Goal: Navigation & Orientation: Find specific page/section

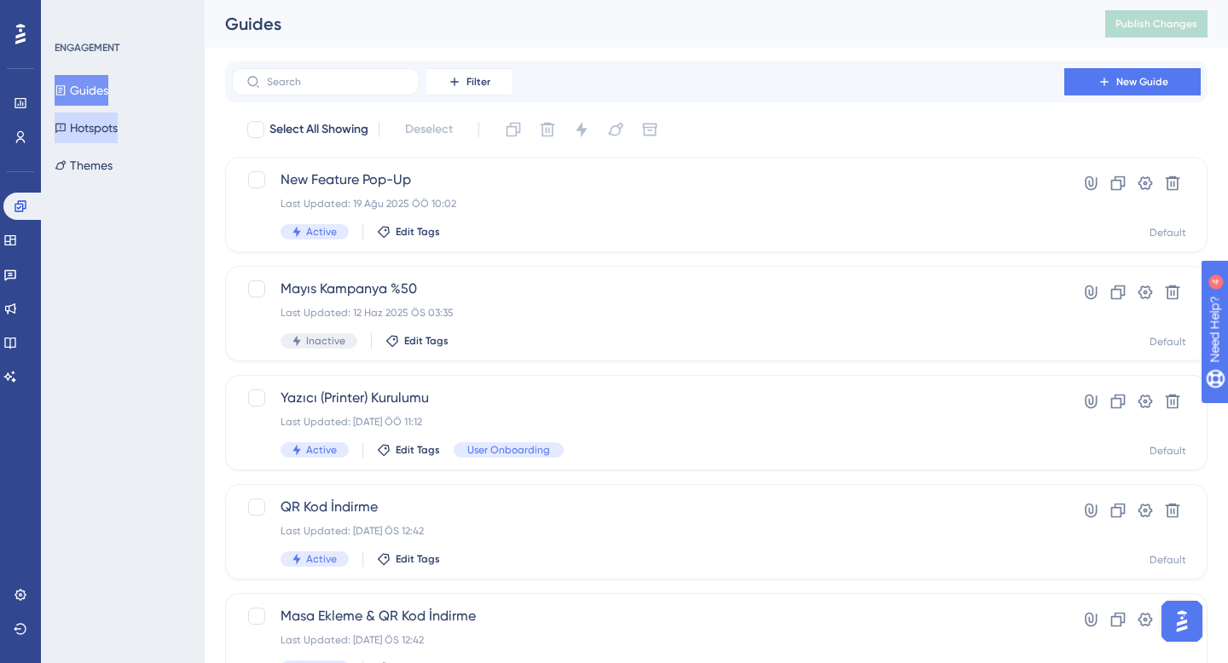
click at [90, 127] on button "Hotspots" at bounding box center [86, 128] width 63 height 31
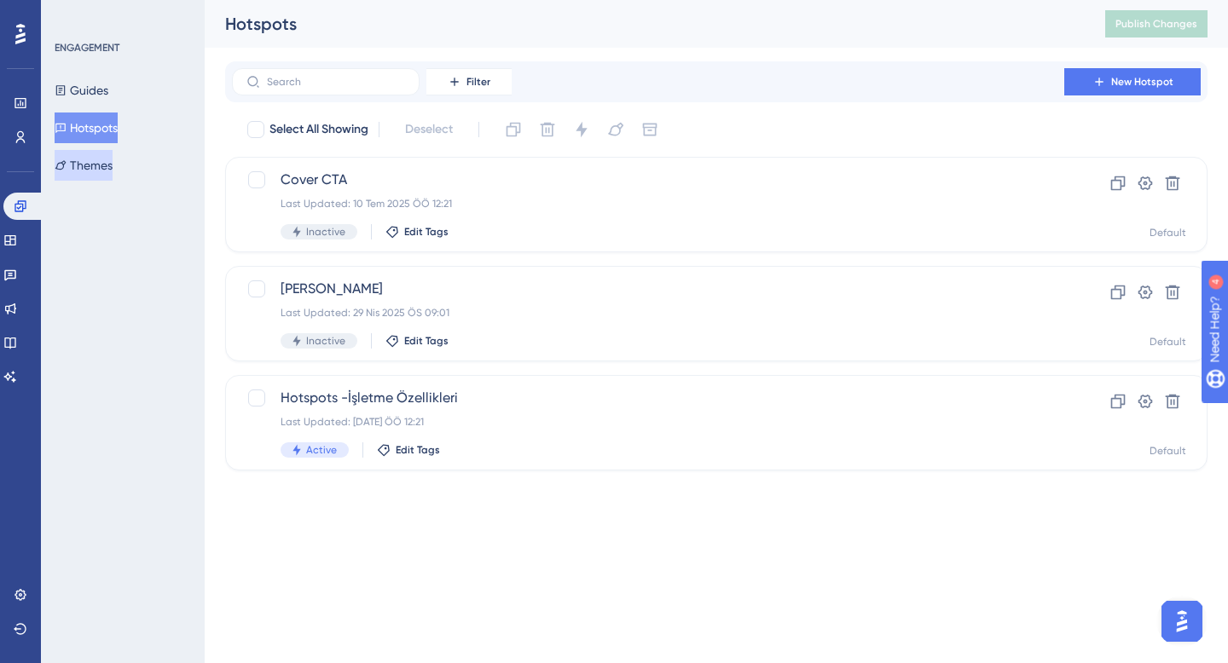
click at [98, 163] on button "Themes" at bounding box center [84, 165] width 58 height 31
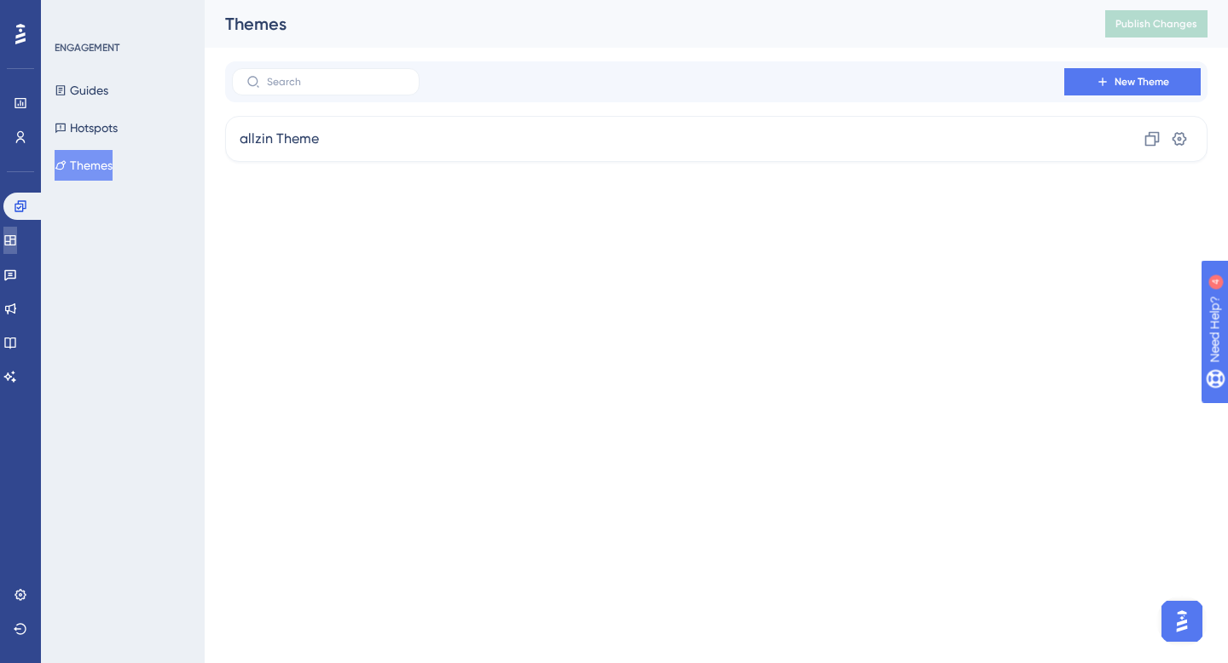
click at [17, 229] on link at bounding box center [10, 240] width 14 height 27
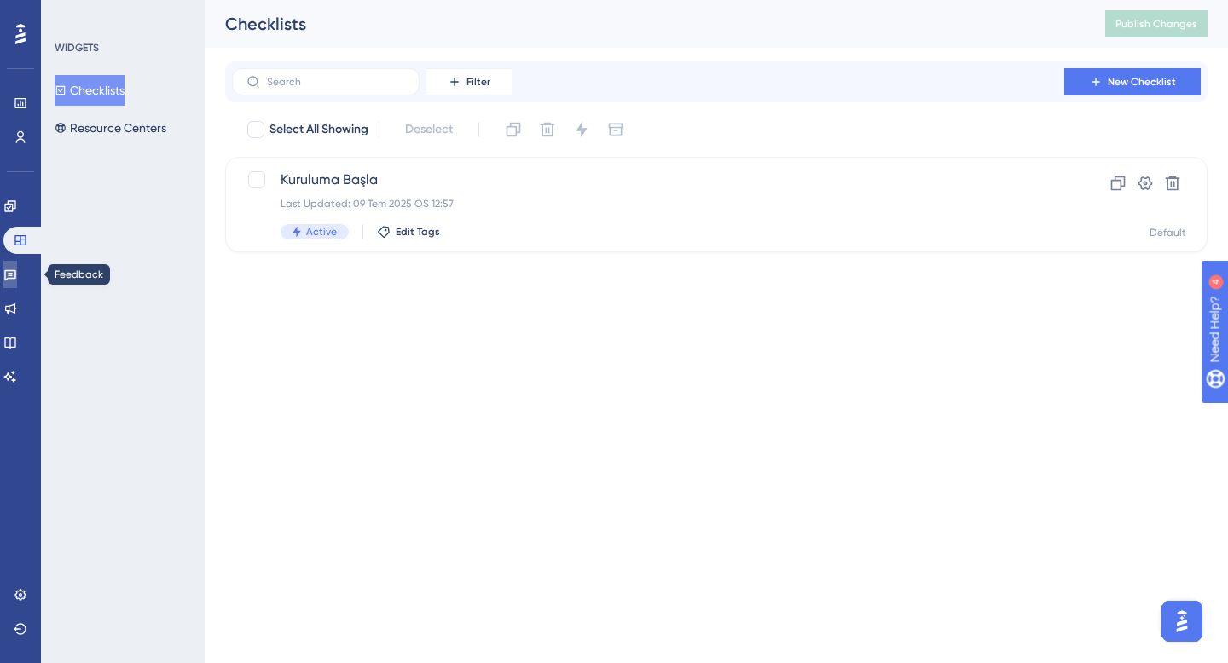
click at [17, 276] on icon at bounding box center [10, 275] width 14 height 14
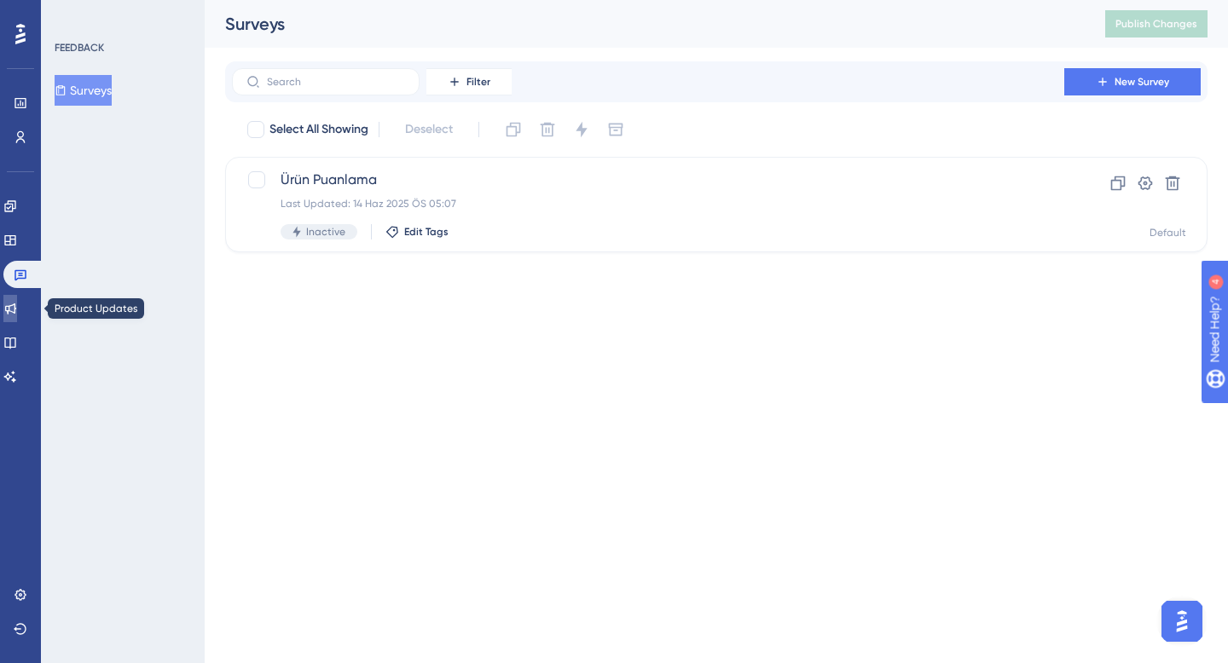
click at [16, 310] on icon at bounding box center [10, 309] width 11 height 11
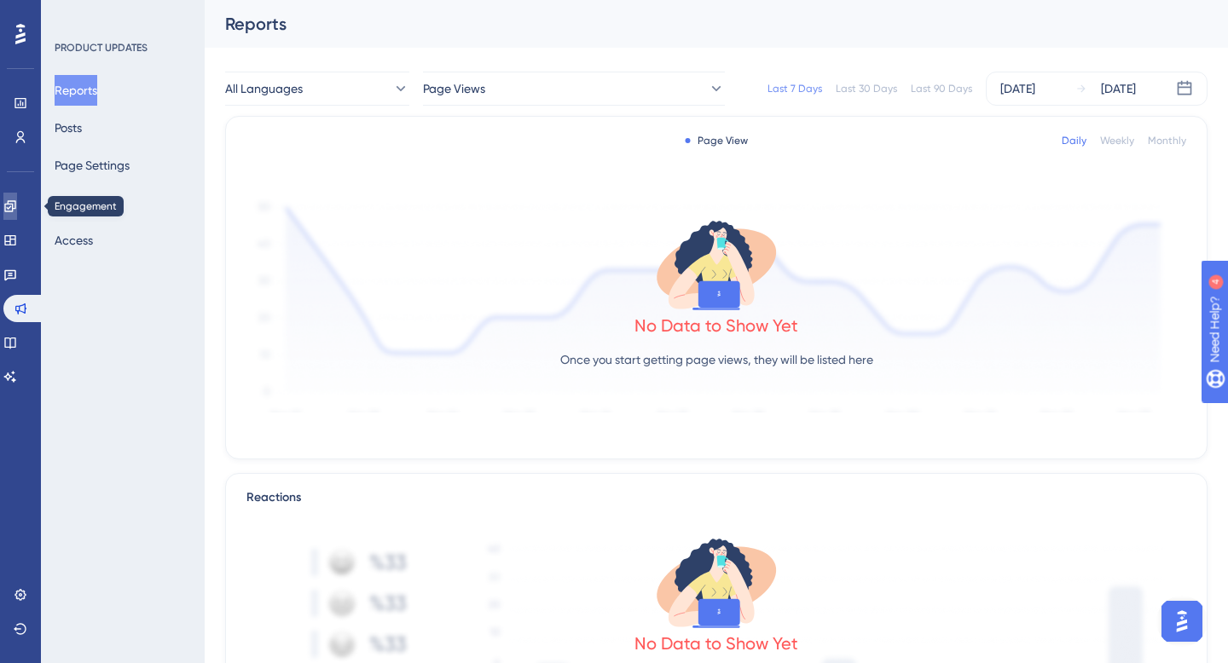
click at [14, 205] on icon at bounding box center [10, 207] width 14 height 14
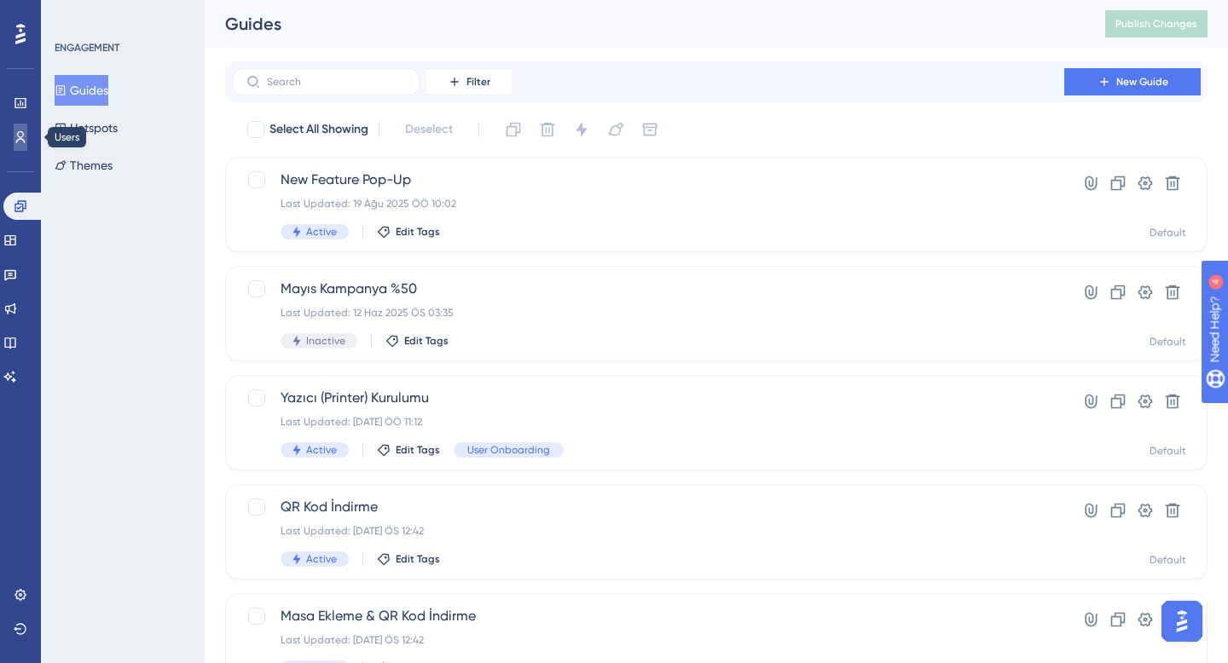
click at [22, 138] on icon at bounding box center [20, 137] width 9 height 12
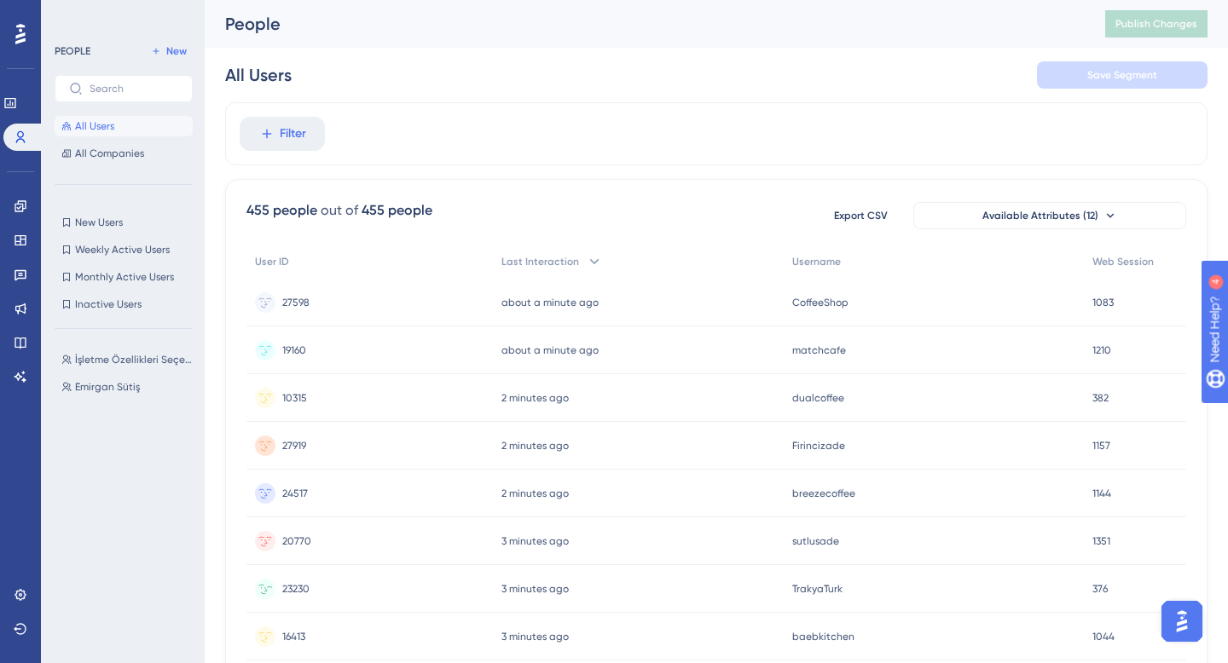
click at [654, 590] on div "3 minutes ago [DATE] 13:02" at bounding box center [639, 589] width 292 height 48
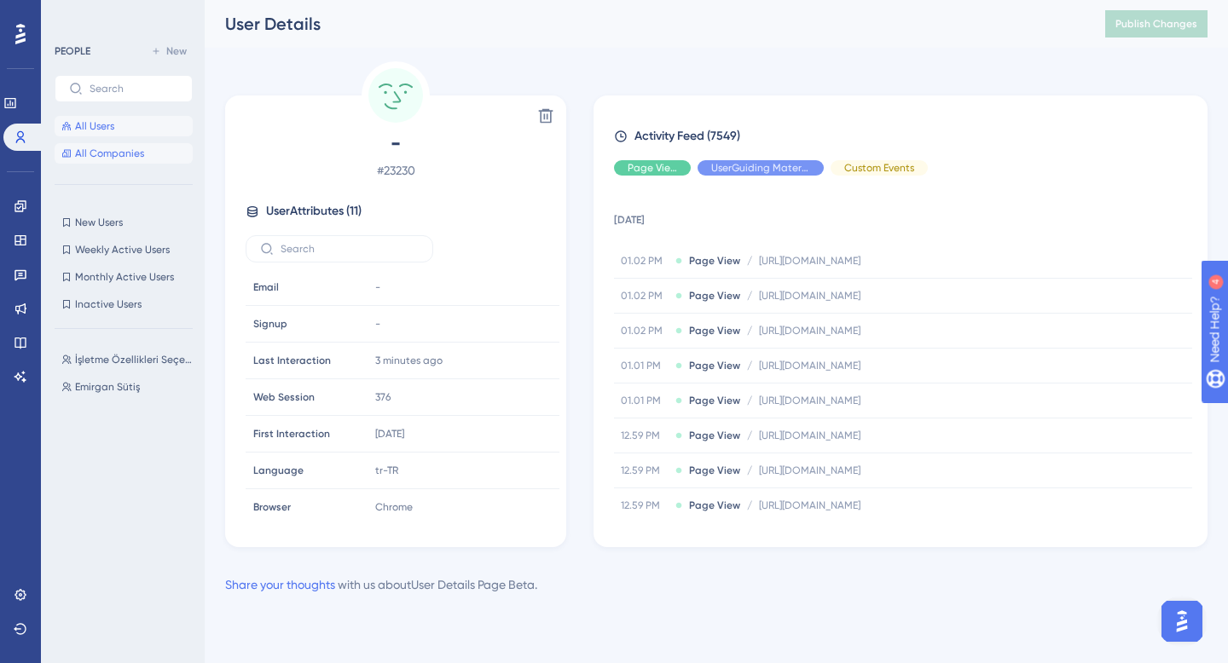
click at [99, 155] on span "All Companies" at bounding box center [109, 154] width 69 height 14
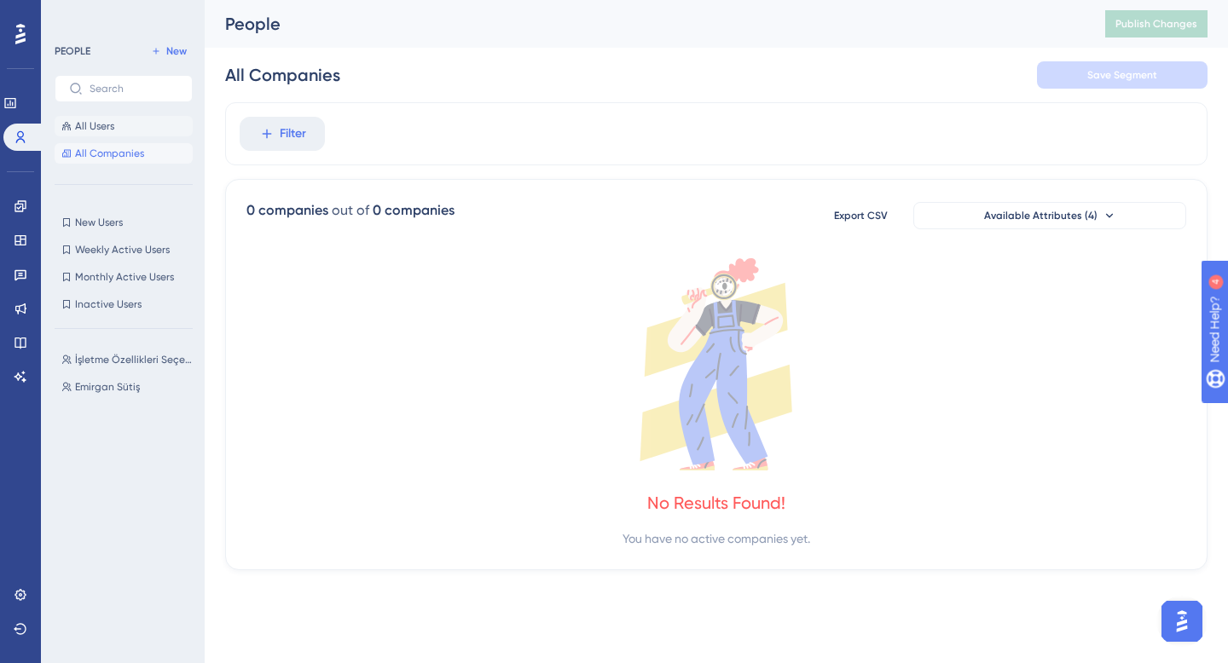
click at [101, 130] on span "All Users" at bounding box center [94, 126] width 39 height 14
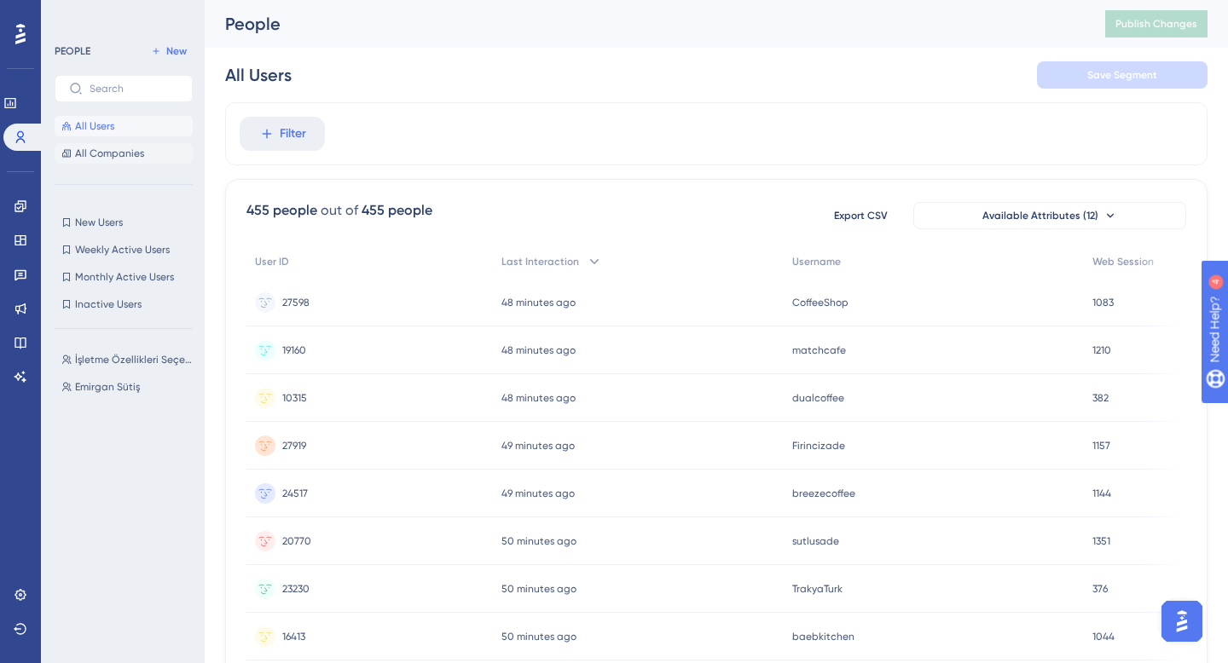
click at [90, 147] on span "All Companies" at bounding box center [109, 154] width 69 height 14
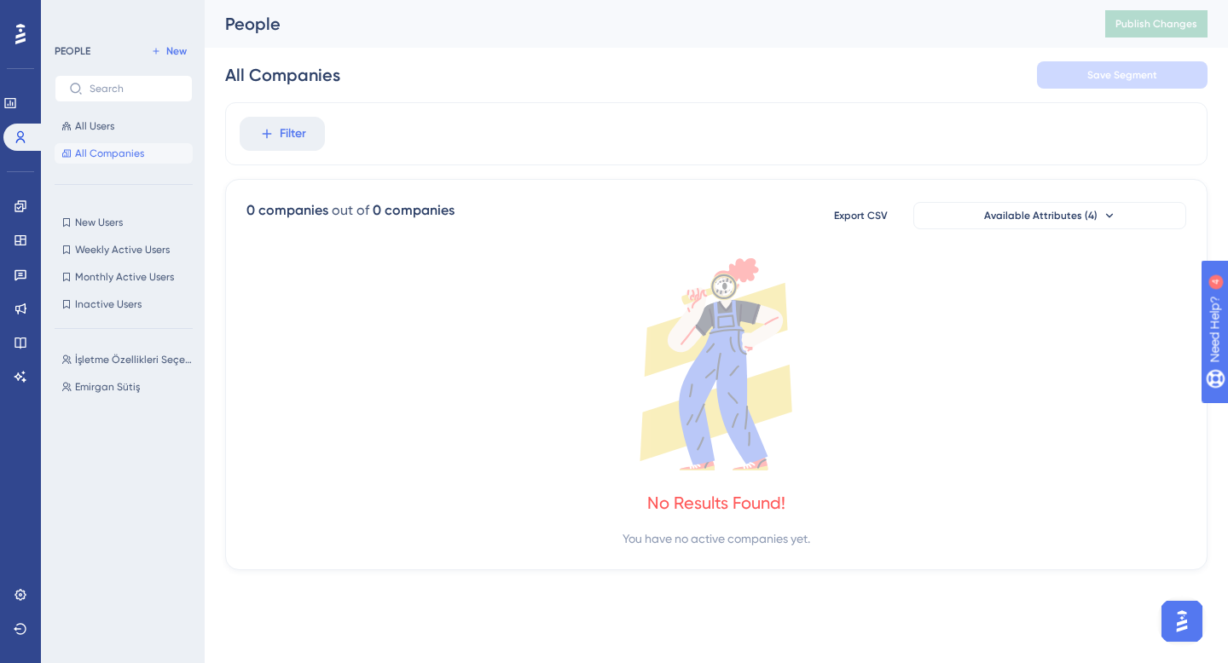
click at [119, 145] on button "All Companies" at bounding box center [124, 153] width 138 height 20
click at [95, 129] on span "All Users" at bounding box center [94, 126] width 39 height 14
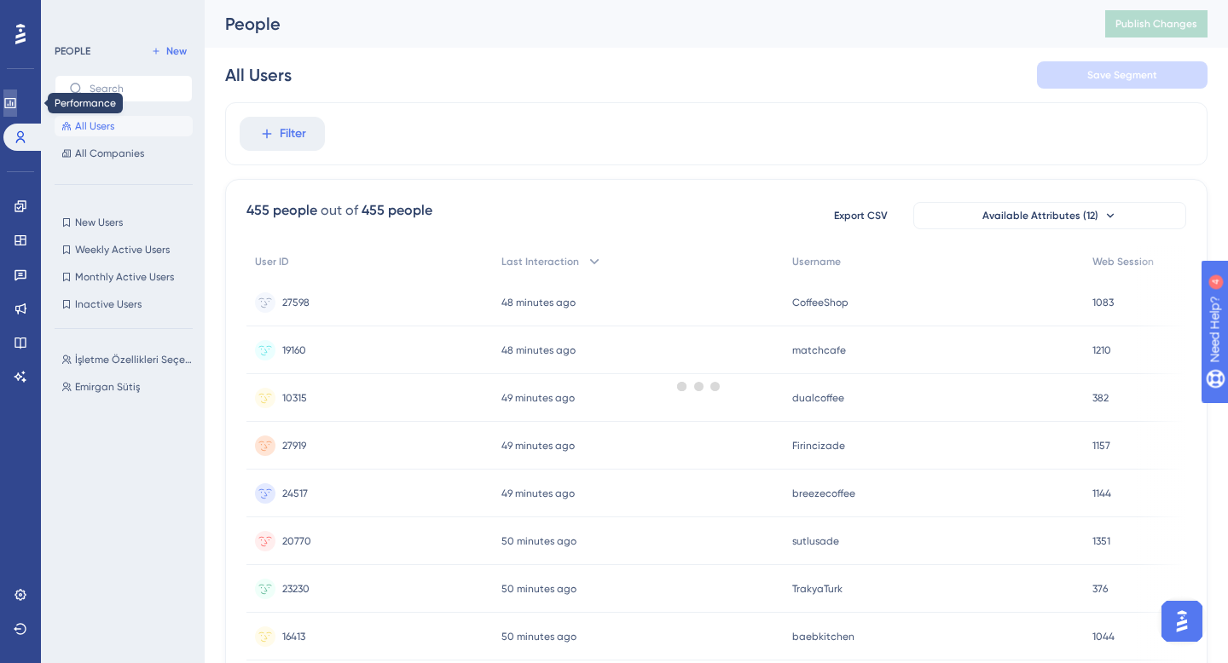
click at [17, 110] on link at bounding box center [10, 103] width 14 height 27
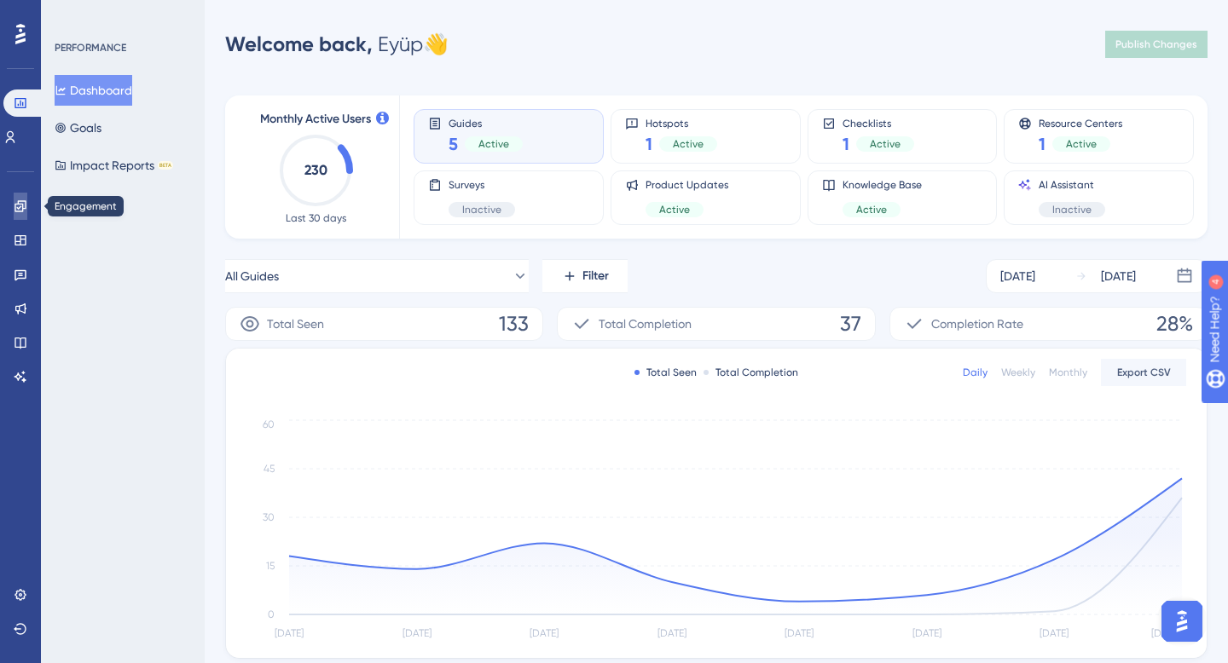
click at [14, 215] on link at bounding box center [21, 206] width 14 height 27
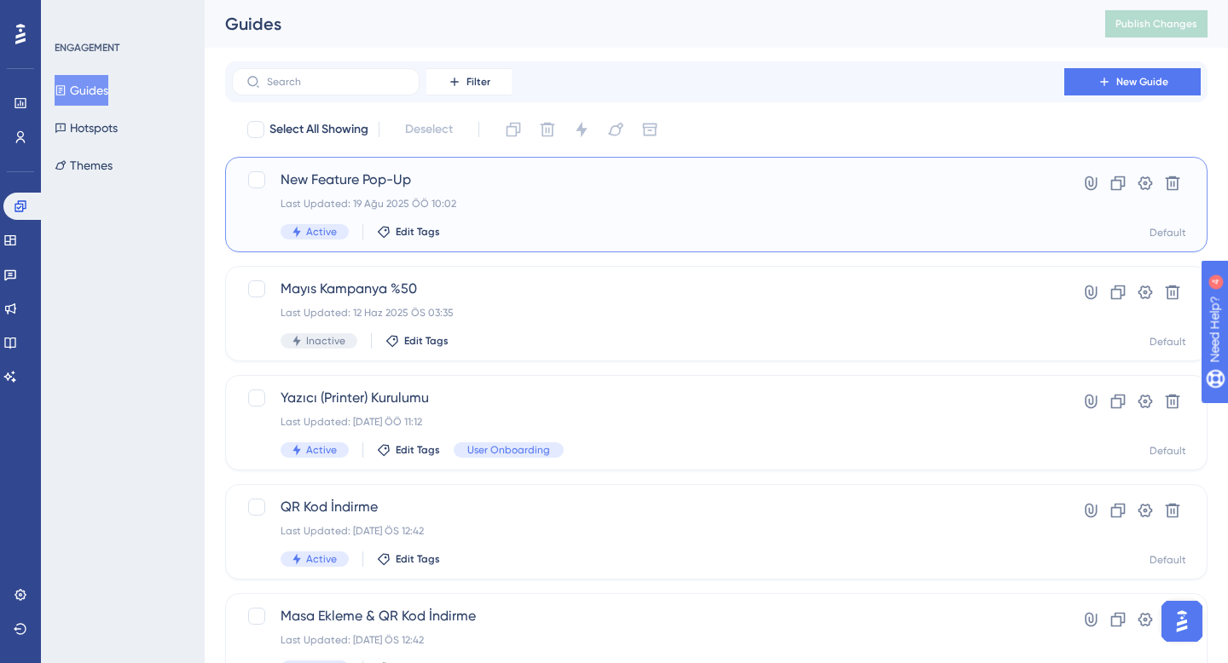
click at [480, 218] on div "New Feature Pop-Up Last Updated: 19 Ağu 2025 ÖÖ 10:02 Active Edit Tags" at bounding box center [648, 205] width 735 height 70
